Goal: Task Accomplishment & Management: Use online tool/utility

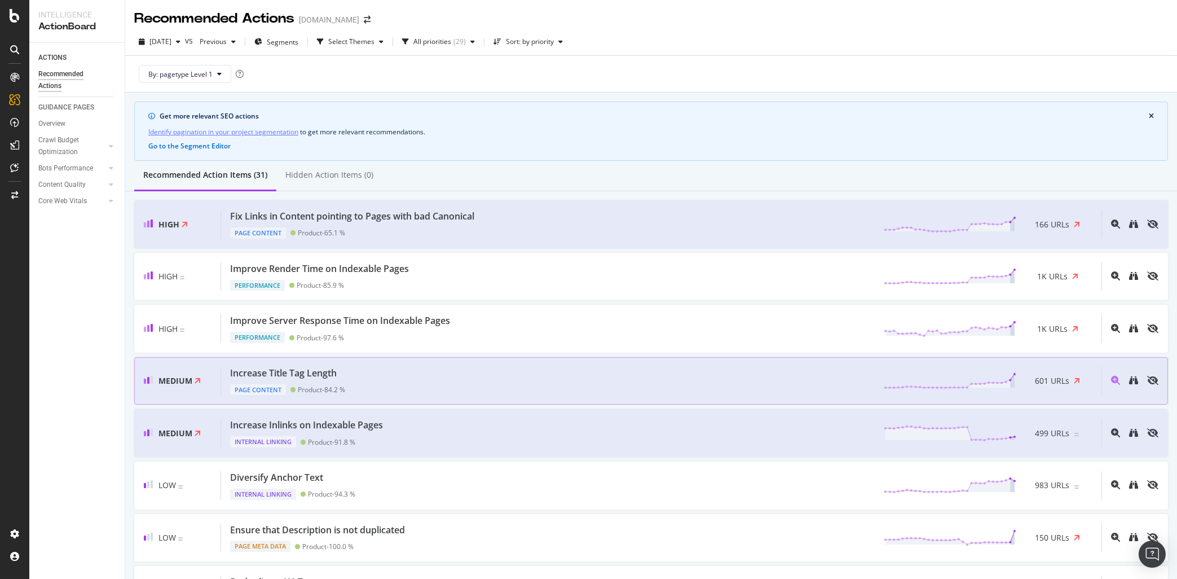
click at [319, 378] on div "Increase Title Tag Length" at bounding box center [283, 373] width 107 height 13
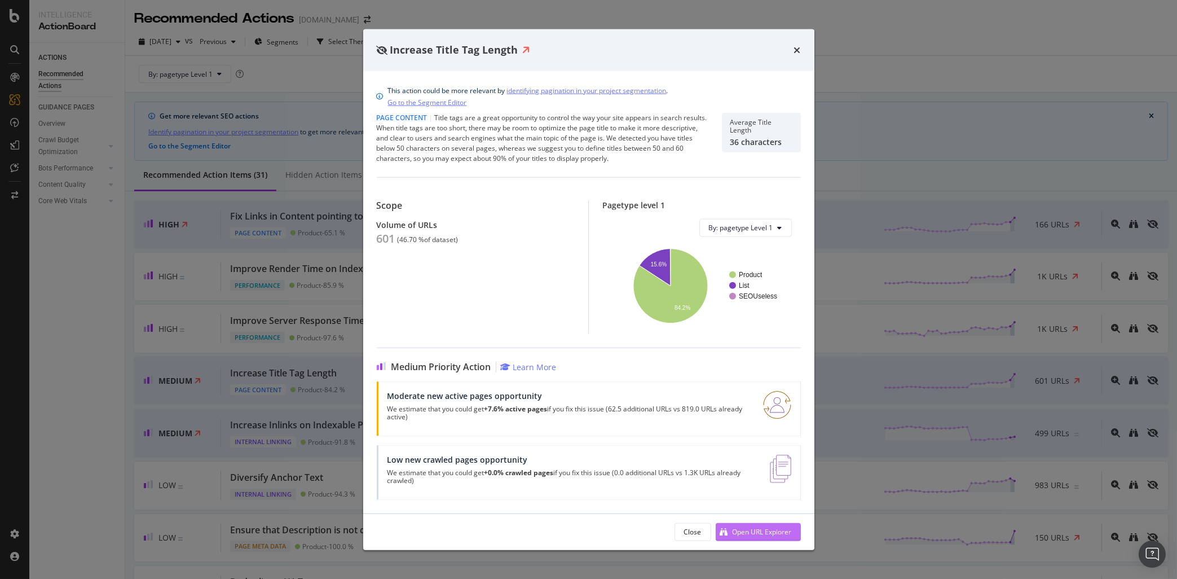
click at [744, 529] on div "Open URL Explorer" at bounding box center [762, 532] width 59 height 10
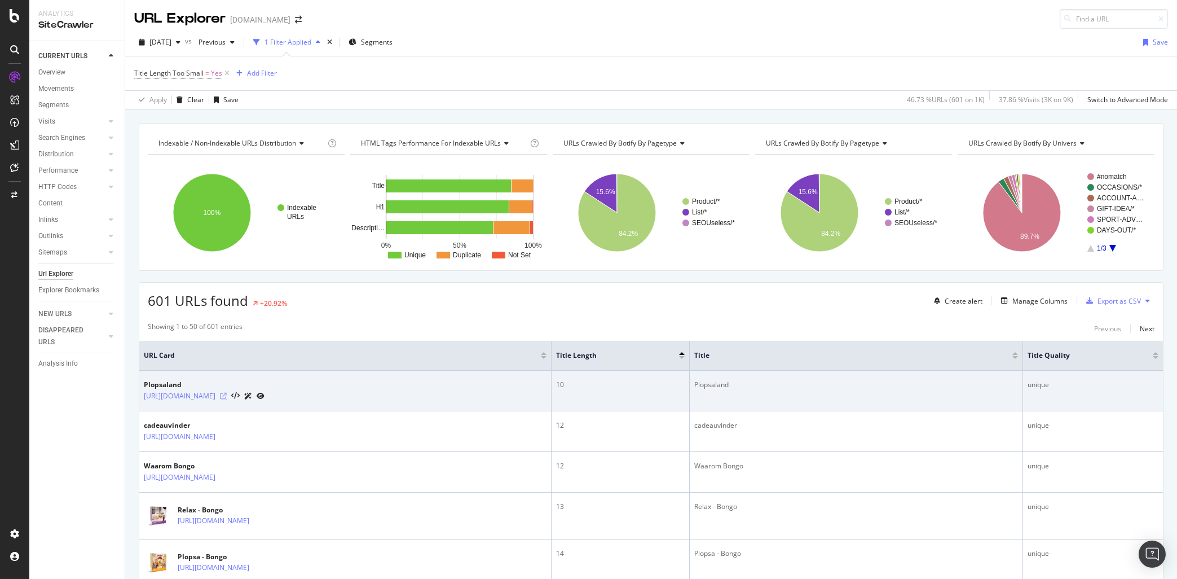
click at [227, 395] on icon at bounding box center [223, 396] width 7 height 7
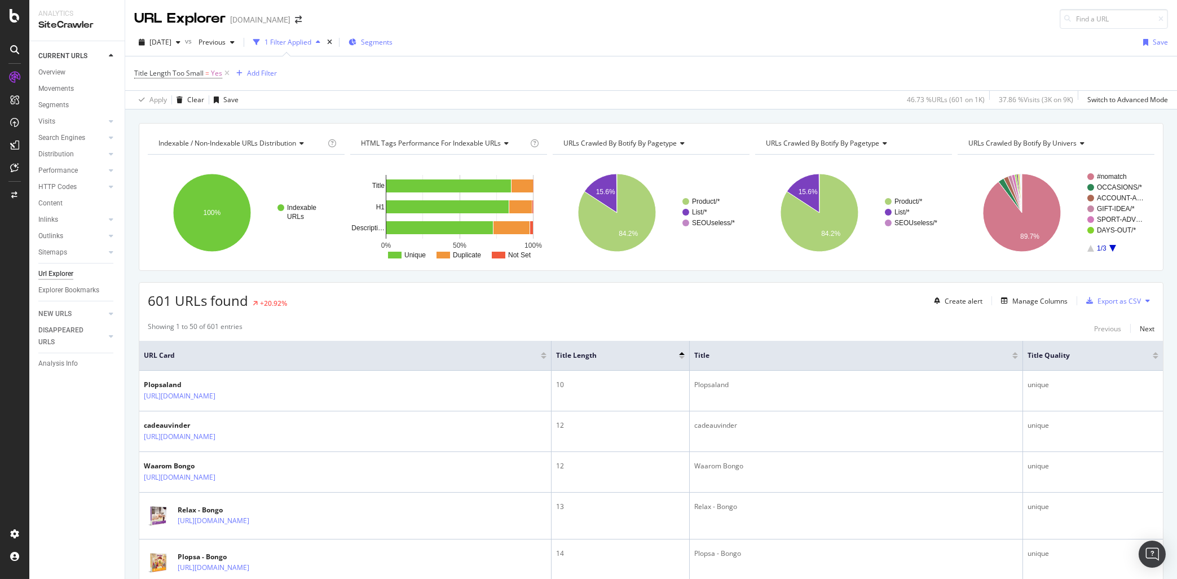
click at [387, 41] on span "Segments" at bounding box center [377, 42] width 32 height 10
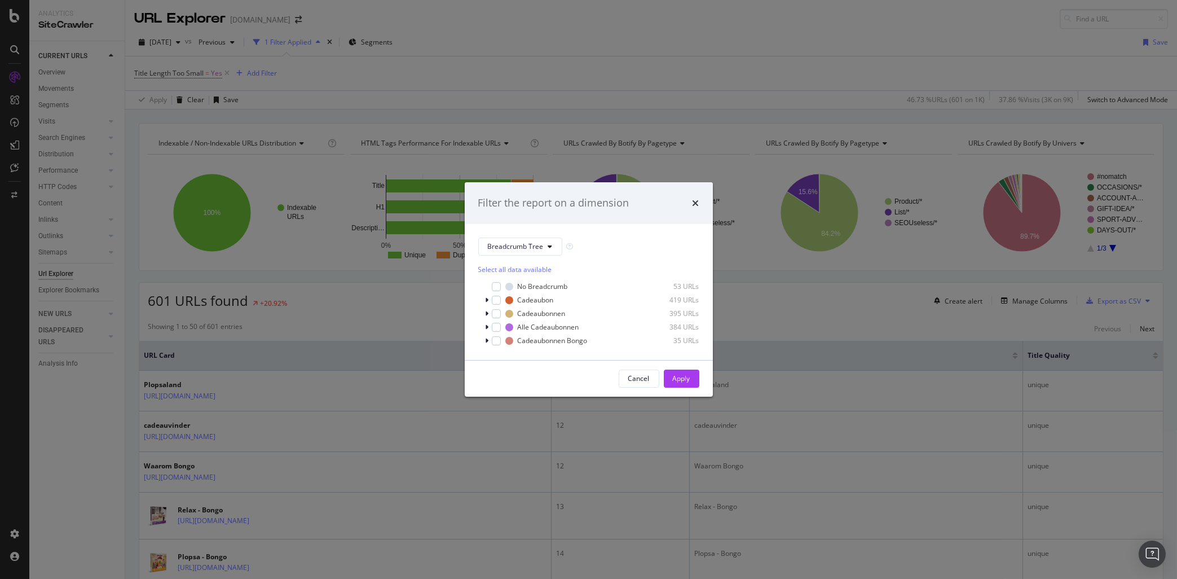
click at [572, 31] on div "Filter the report on a dimension Breadcrumb Tree Select all data available No B…" at bounding box center [588, 289] width 1177 height 579
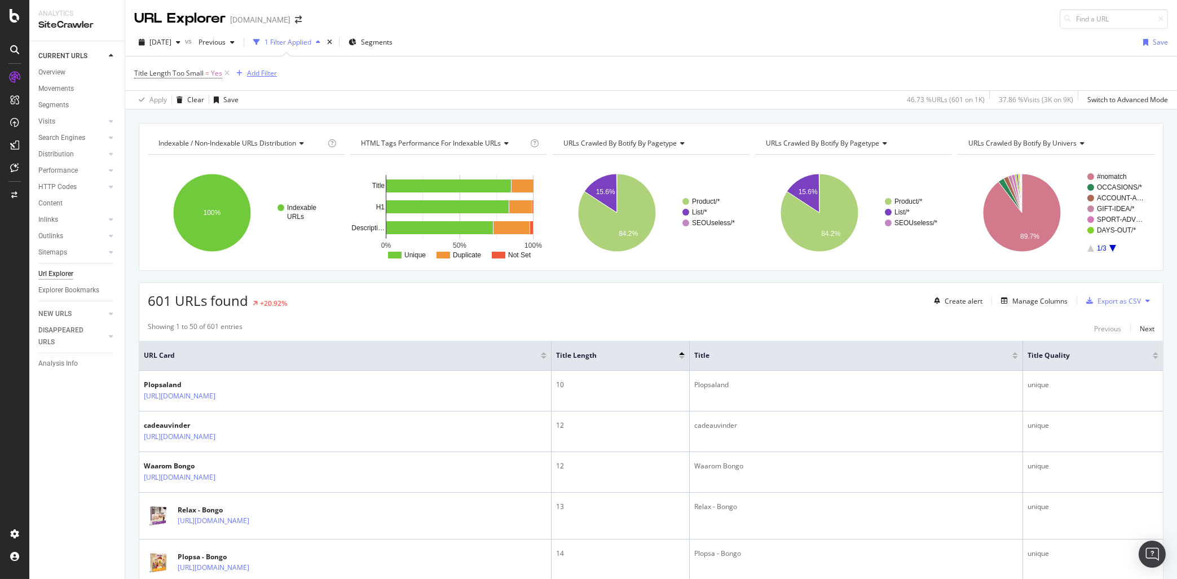
click at [269, 72] on div "Add Filter" at bounding box center [262, 73] width 30 height 10
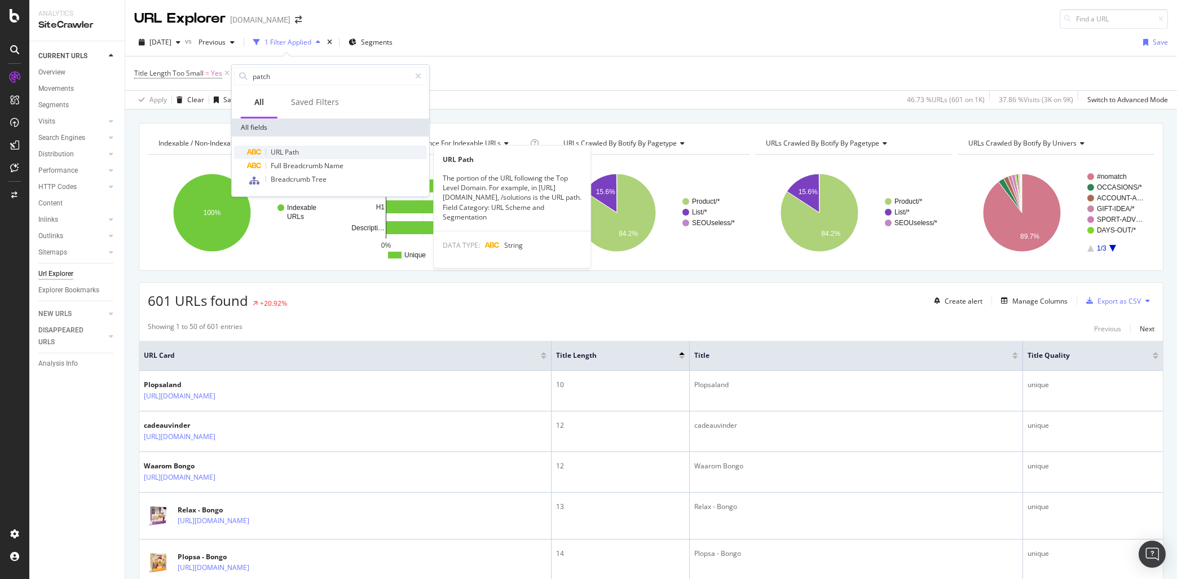
type input "patch"
click at [289, 152] on span "Path" at bounding box center [292, 152] width 14 height 10
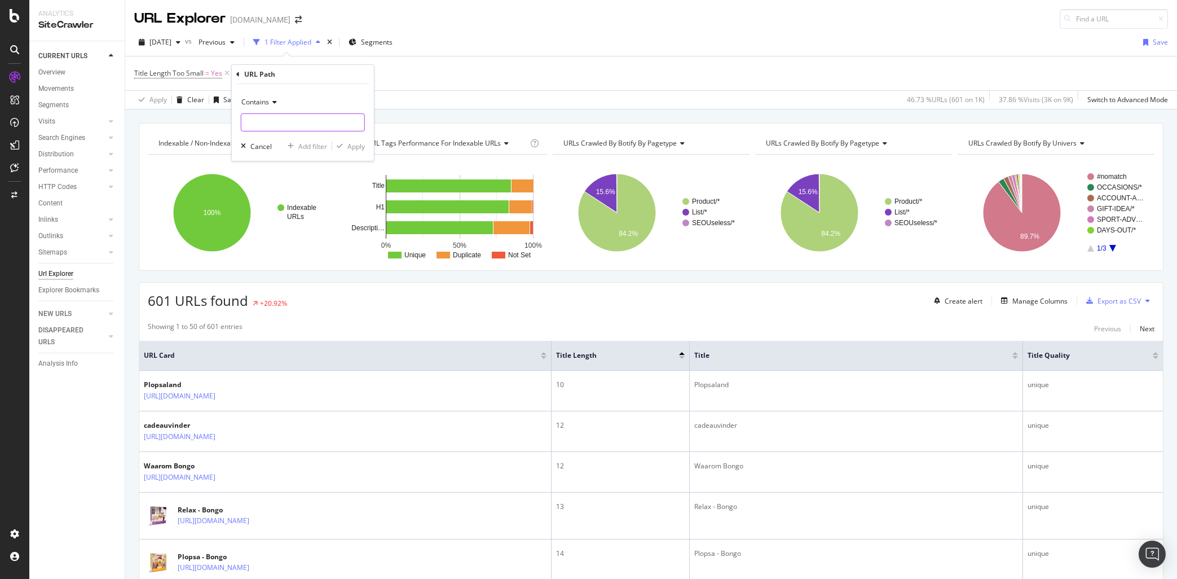
click at [291, 129] on input "text" at bounding box center [302, 122] width 123 height 18
click at [272, 102] on icon at bounding box center [273, 102] width 8 height 7
click at [279, 178] on div "Ends with" at bounding box center [304, 184] width 121 height 15
click at [270, 123] on input "text" at bounding box center [302, 122] width 123 height 18
type input ".html"
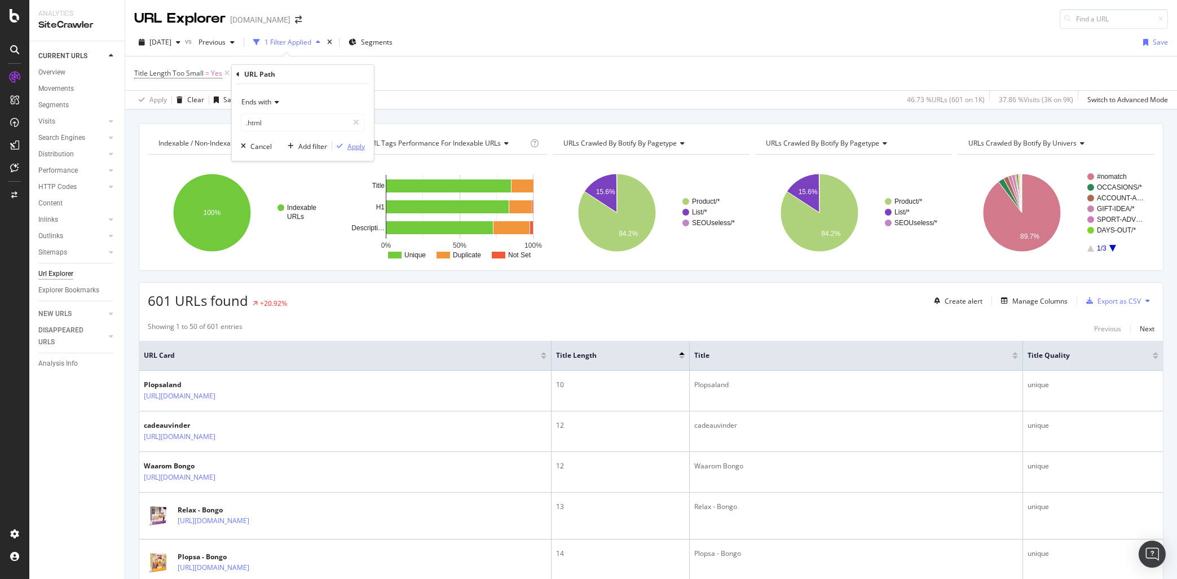
click at [349, 147] on div "Apply" at bounding box center [355, 146] width 17 height 10
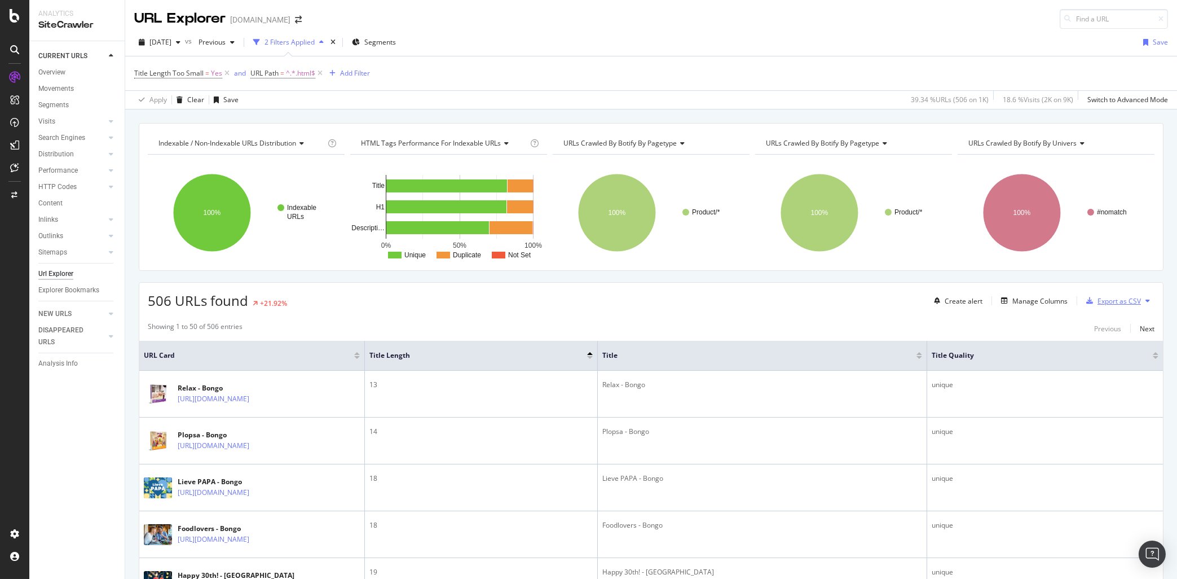
click at [1112, 305] on div "Export as CSV" at bounding box center [1118, 301] width 43 height 10
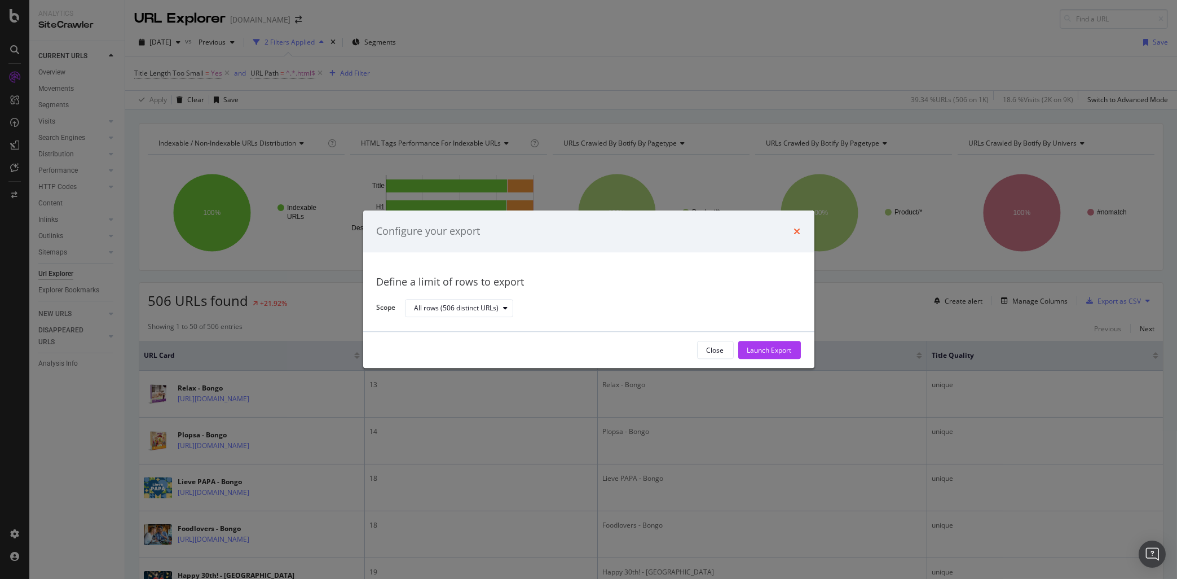
click at [797, 232] on icon "times" at bounding box center [797, 231] width 7 height 9
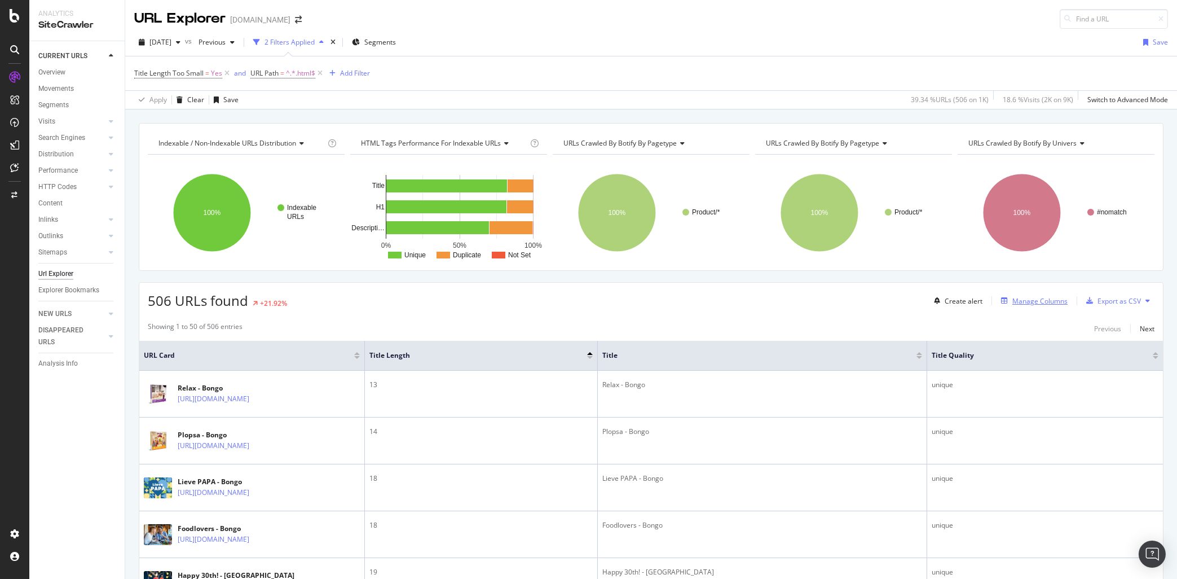
click at [1047, 302] on div "Manage Columns" at bounding box center [1039, 301] width 55 height 10
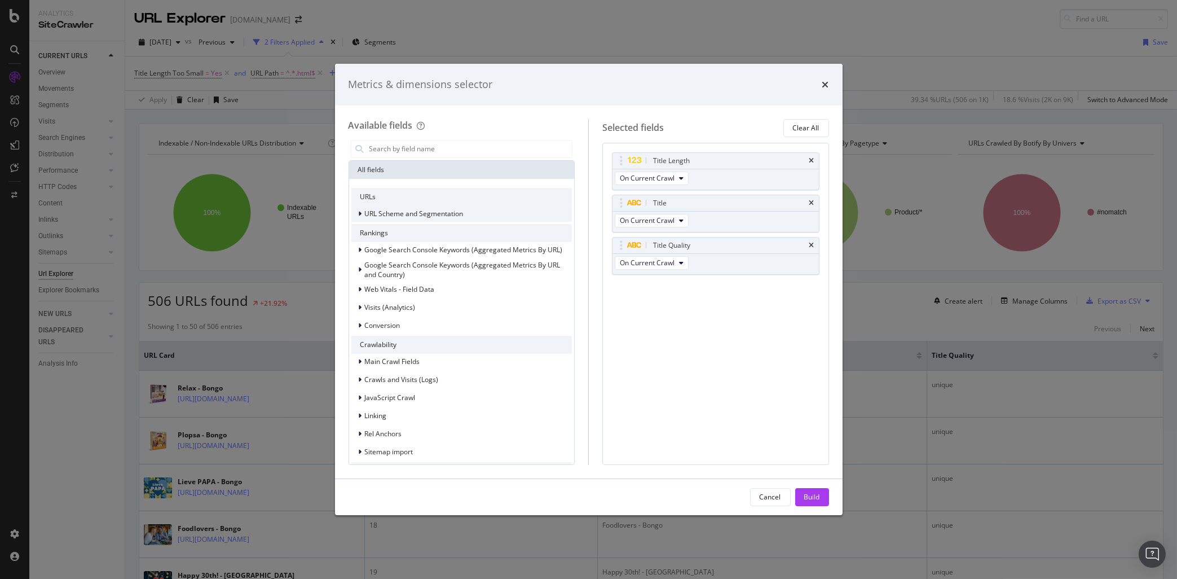
click at [361, 215] on icon "modal" at bounding box center [360, 213] width 3 height 7
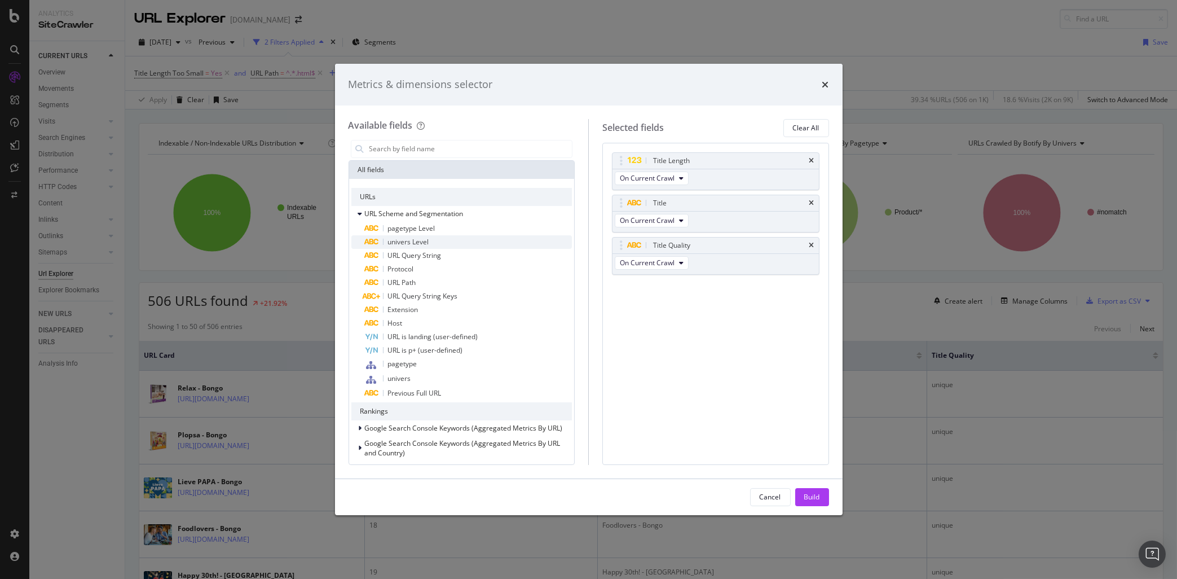
click at [416, 240] on span "univers Level" at bounding box center [408, 242] width 41 height 10
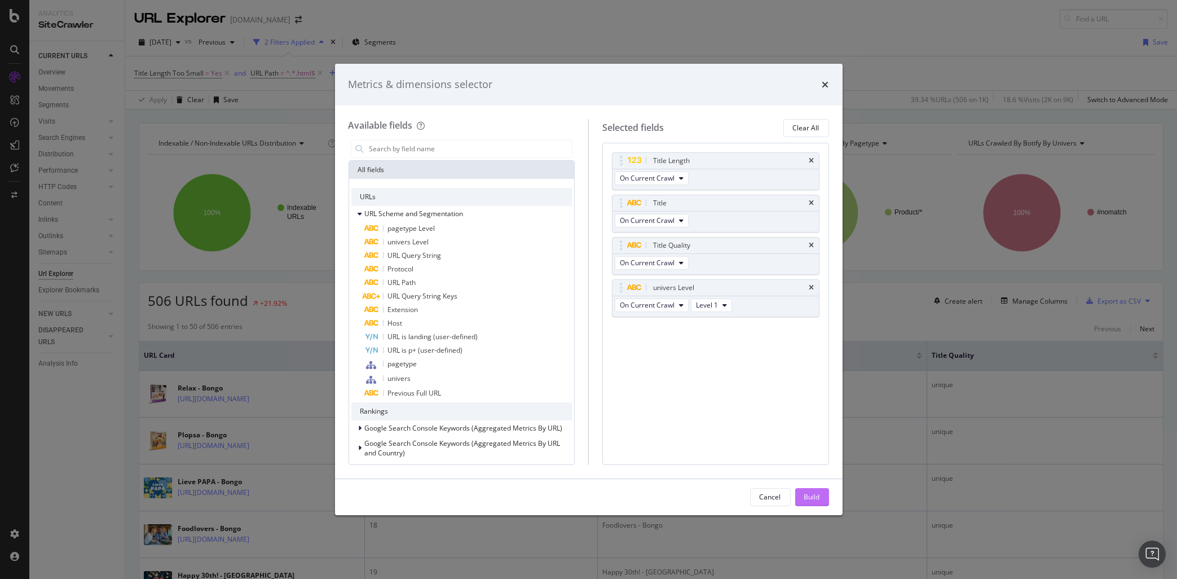
click at [803, 502] on button "Build" at bounding box center [812, 497] width 34 height 18
